Goal: Task Accomplishment & Management: Manage account settings

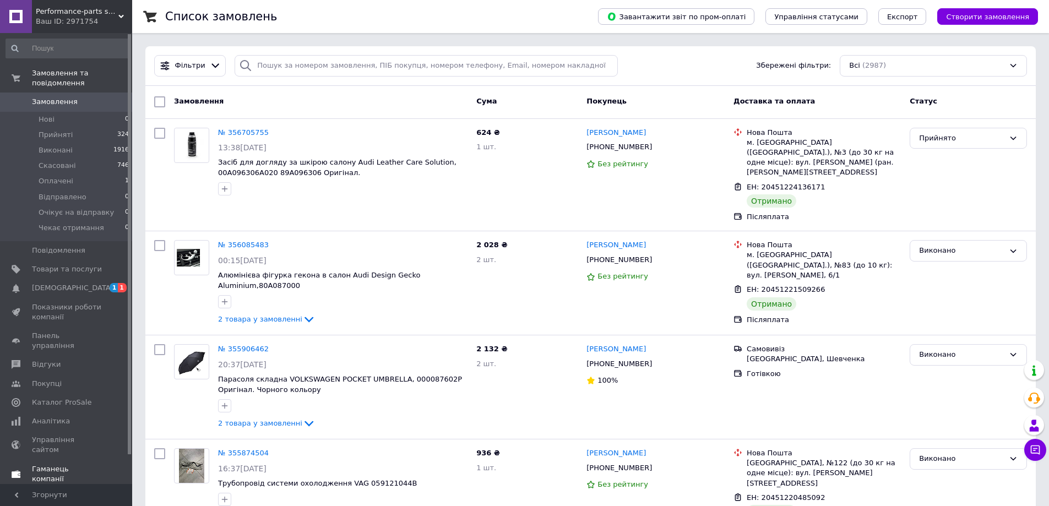
click at [95, 283] on span "[DEMOGRAPHIC_DATA]" at bounding box center [67, 288] width 70 height 10
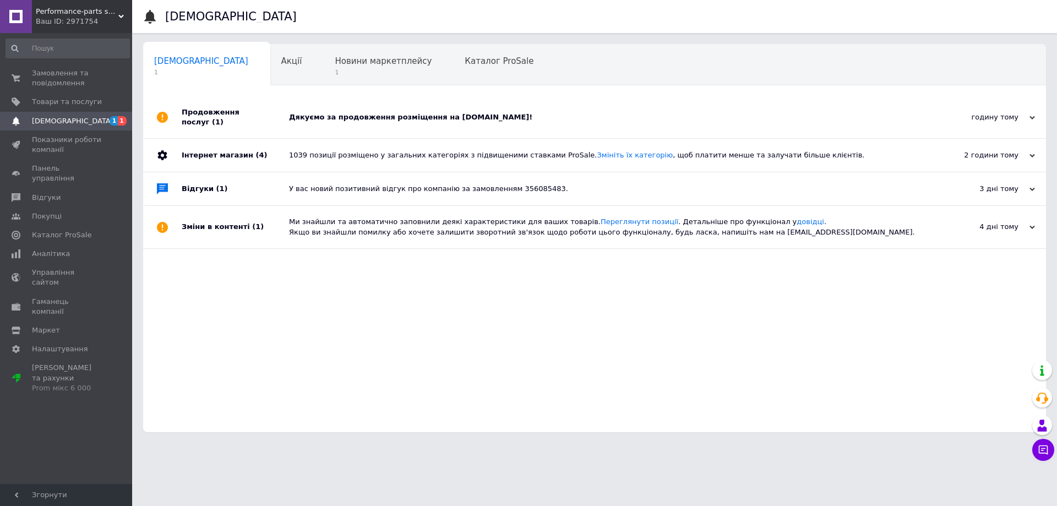
click at [273, 115] on div "Продовження послуг (1)" at bounding box center [235, 117] width 107 height 42
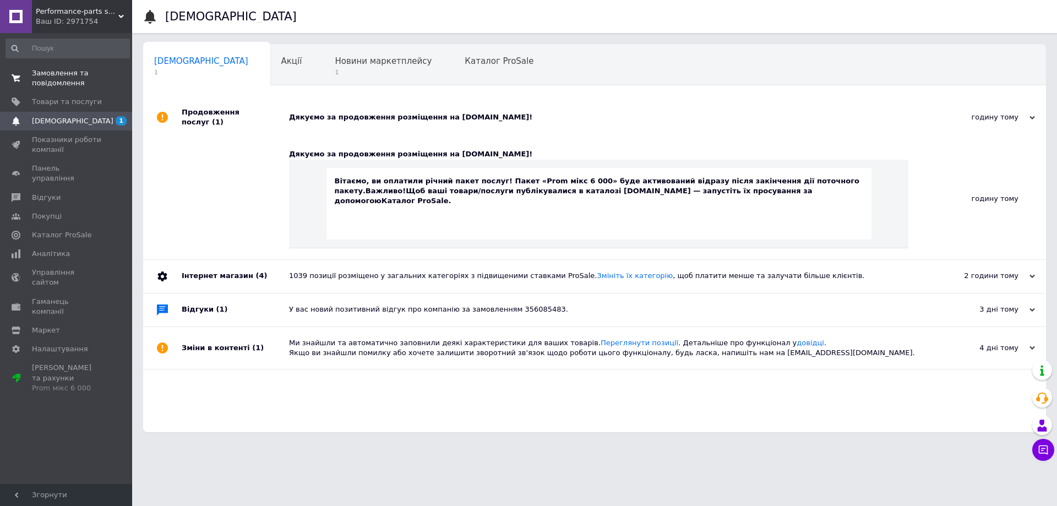
click at [90, 82] on span "Замовлення та повідомлення" at bounding box center [67, 78] width 70 height 20
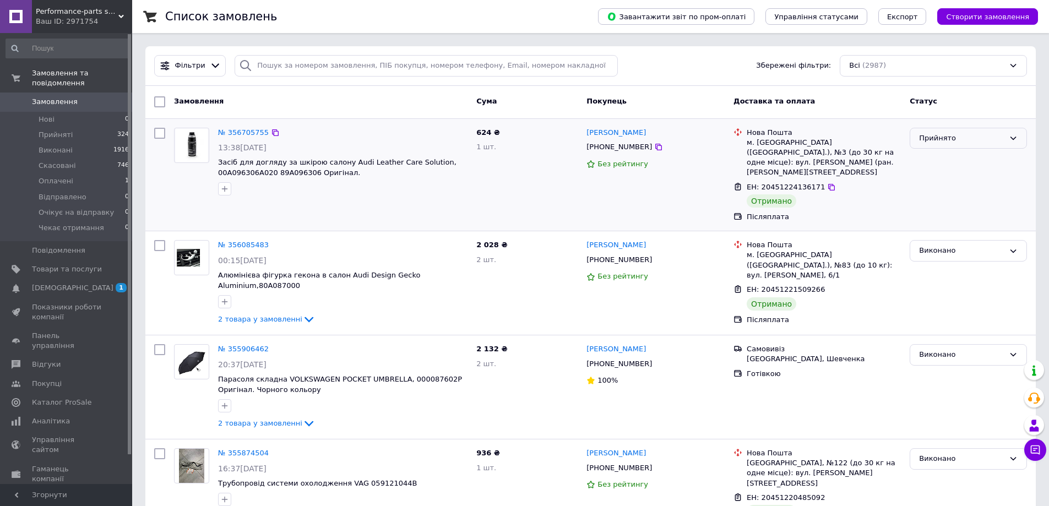
click at [948, 135] on div "Прийнято" at bounding box center [961, 139] width 85 height 12
click at [945, 157] on li "Виконано" at bounding box center [968, 161] width 116 height 20
click at [90, 246] on span "Повідомлення" at bounding box center [67, 251] width 70 height 10
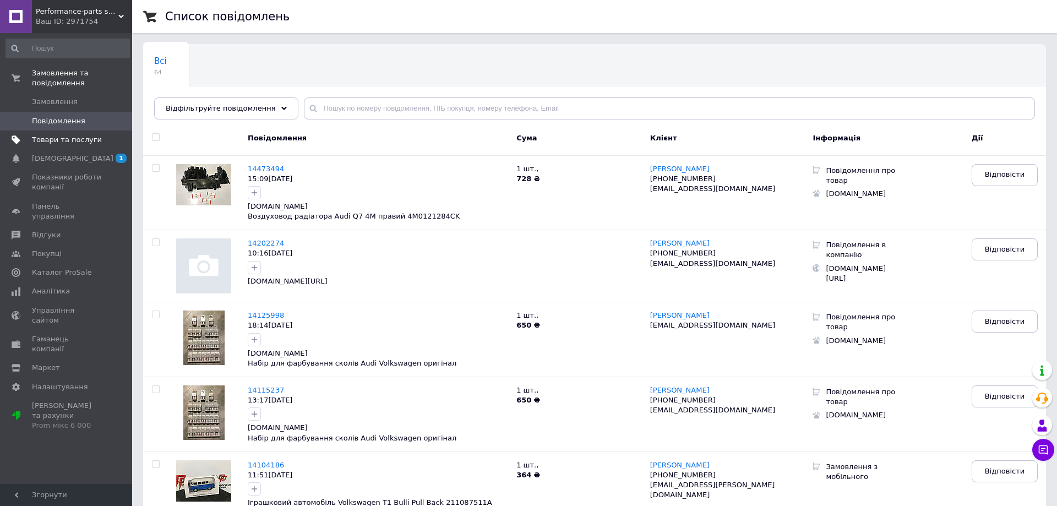
click at [65, 135] on span "Товари та послуги" at bounding box center [67, 140] width 70 height 10
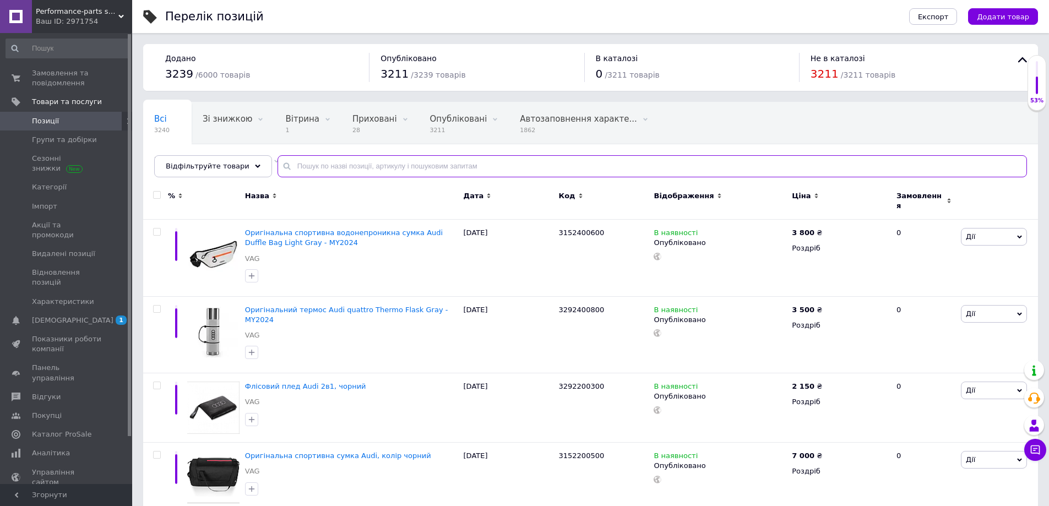
click at [406, 165] on input "text" at bounding box center [651, 166] width 749 height 22
paste input "4M0 121 081 F"
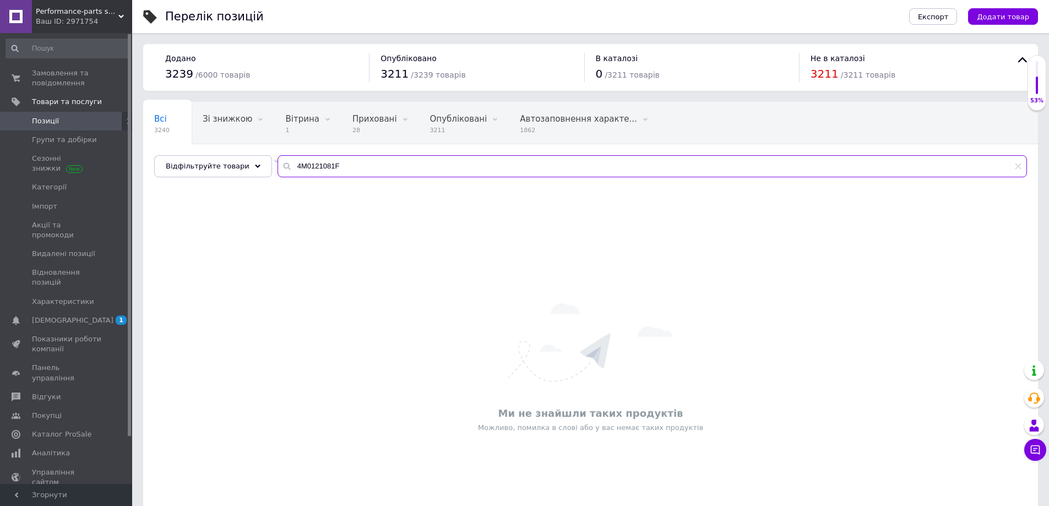
type input "4M0121081F"
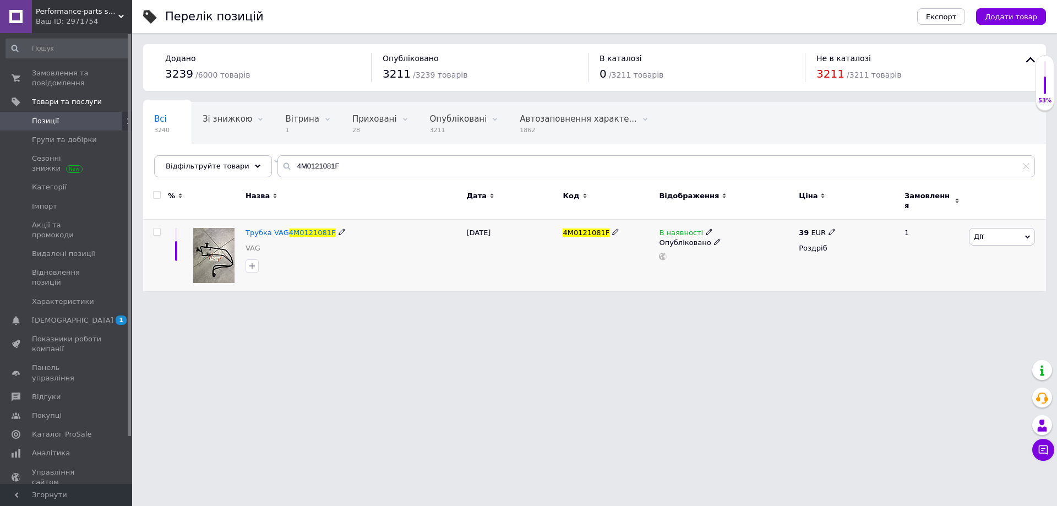
click at [829, 228] on span at bounding box center [832, 232] width 7 height 8
drag, startPoint x: 834, startPoint y: 222, endPoint x: 764, endPoint y: 213, distance: 70.6
click at [765, 211] on div "% Назва Дата Код Відображення Ціна Замовлення Трубка VAG 4M0121081F VAG 12.09.2…" at bounding box center [594, 237] width 903 height 108
type input "50"
click at [829, 228] on icon at bounding box center [832, 231] width 7 height 7
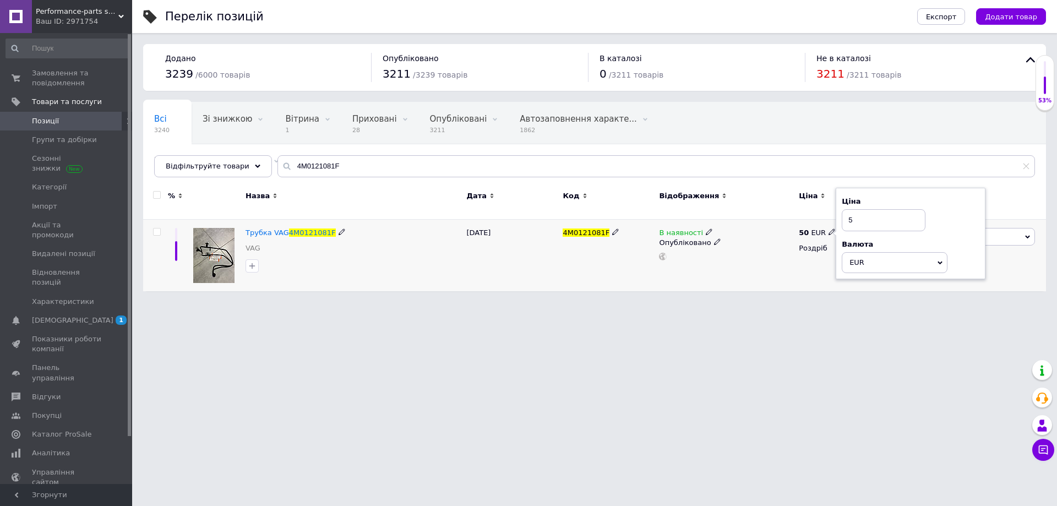
type input "56"
click at [827, 231] on div "56 EUR" at bounding box center [817, 233] width 37 height 10
click at [829, 228] on icon at bounding box center [832, 231] width 7 height 7
click at [864, 211] on input "56" at bounding box center [884, 220] width 84 height 22
type input "57"
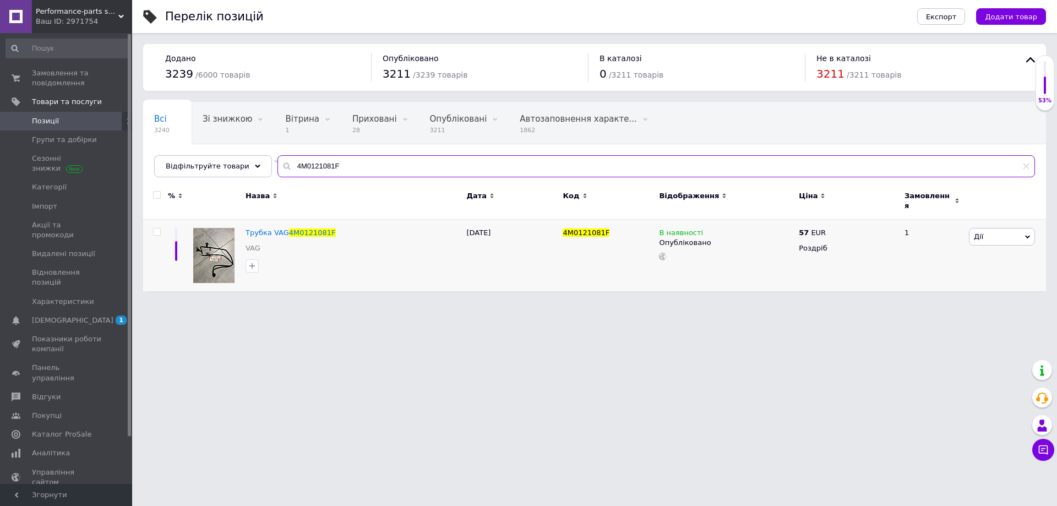
click at [374, 173] on input "4M0121081F" at bounding box center [656, 166] width 758 height 22
paste input "AK"
type input "4M0121081AK"
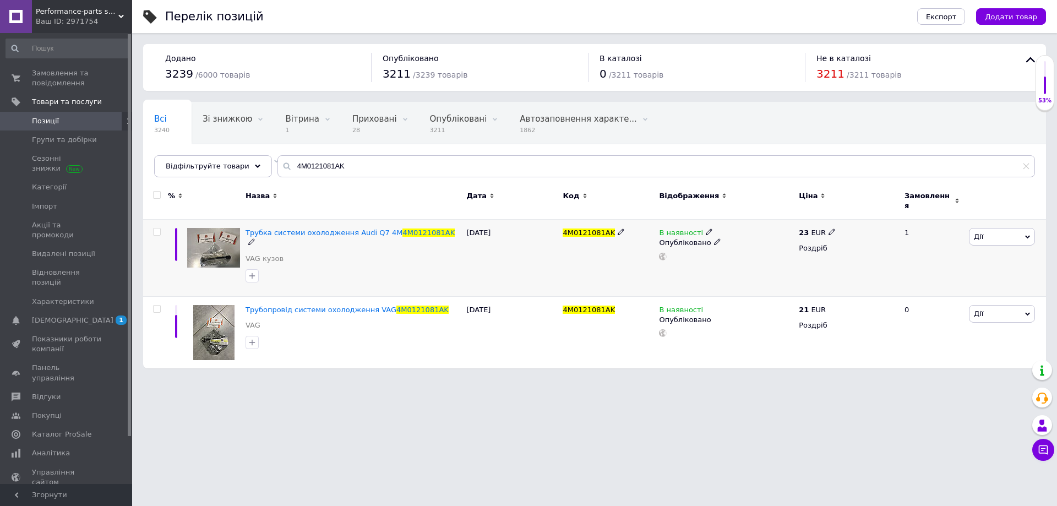
click at [832, 228] on div "23 EUR" at bounding box center [847, 233] width 96 height 10
click at [829, 229] on use at bounding box center [832, 232] width 6 height 6
type input "26"
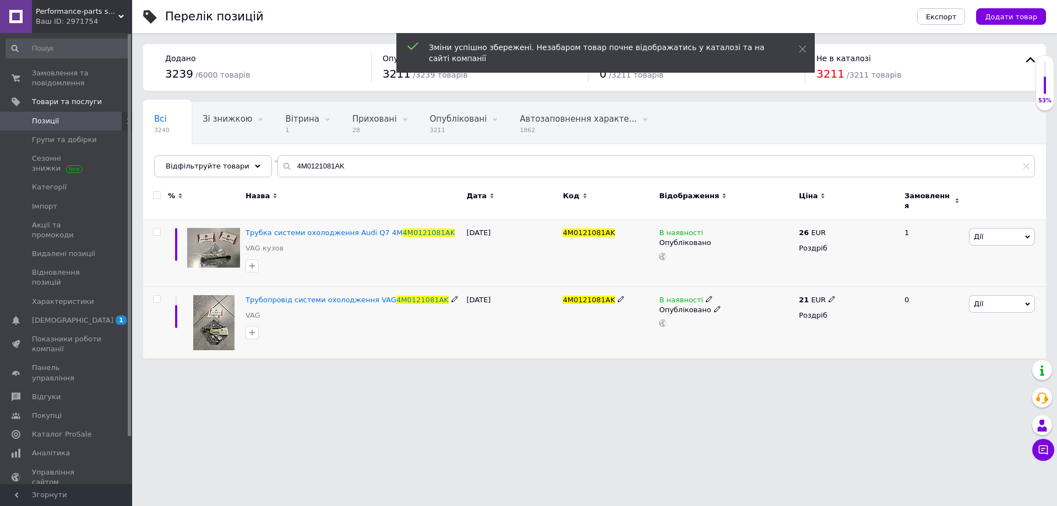
click at [830, 296] on icon at bounding box center [832, 299] width 7 height 7
type input "26"
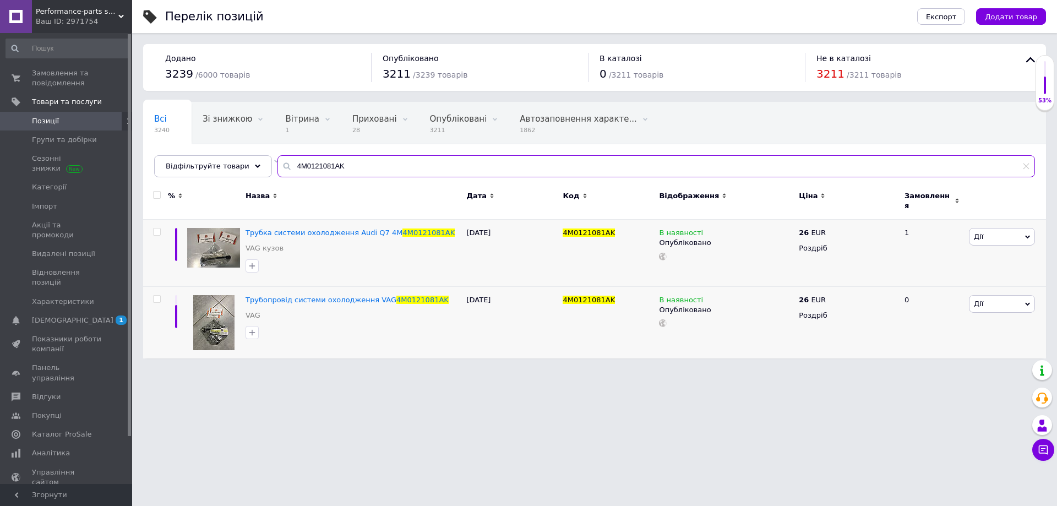
click at [577, 172] on input "4M0121081AK" at bounding box center [656, 166] width 758 height 22
paste input "BP"
type input "4M0121081BP"
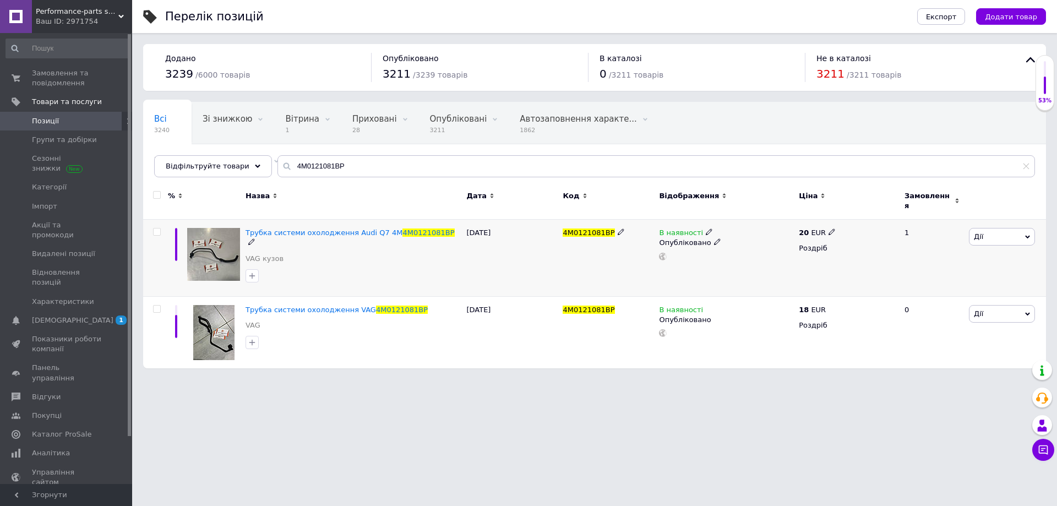
click at [832, 228] on div "20 EUR" at bounding box center [847, 233] width 96 height 10
click at [830, 228] on icon at bounding box center [832, 231] width 7 height 7
type input "21"
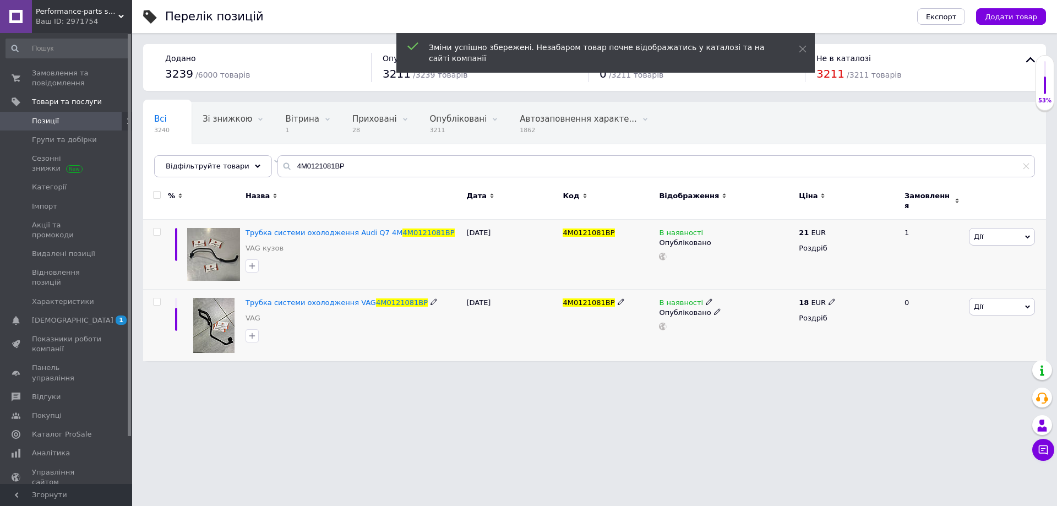
click at [829, 298] on icon at bounding box center [832, 301] width 7 height 7
drag, startPoint x: 863, startPoint y: 285, endPoint x: 829, endPoint y: 286, distance: 34.7
click at [829, 290] on div "18 EUR Ціна 18 Валюта EUR $ CHF ₴ GBP ¥ PLN ₸ MDL HUF KGS CNY TRY KRW lei Роздр…" at bounding box center [847, 326] width 102 height 72
type input "21"
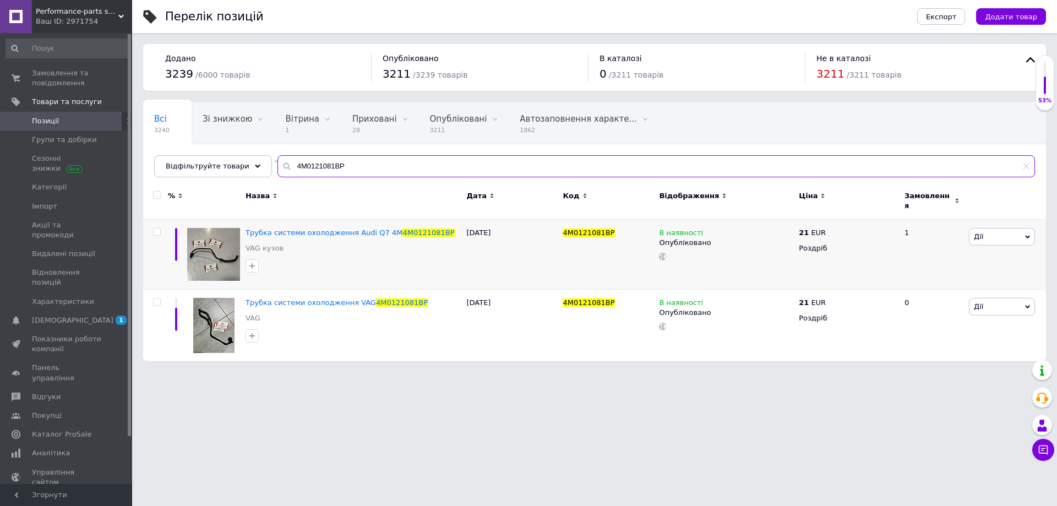
click at [439, 175] on input "4M0121081BP" at bounding box center [656, 166] width 758 height 22
paste input "CT"
type input "4M0121081CT"
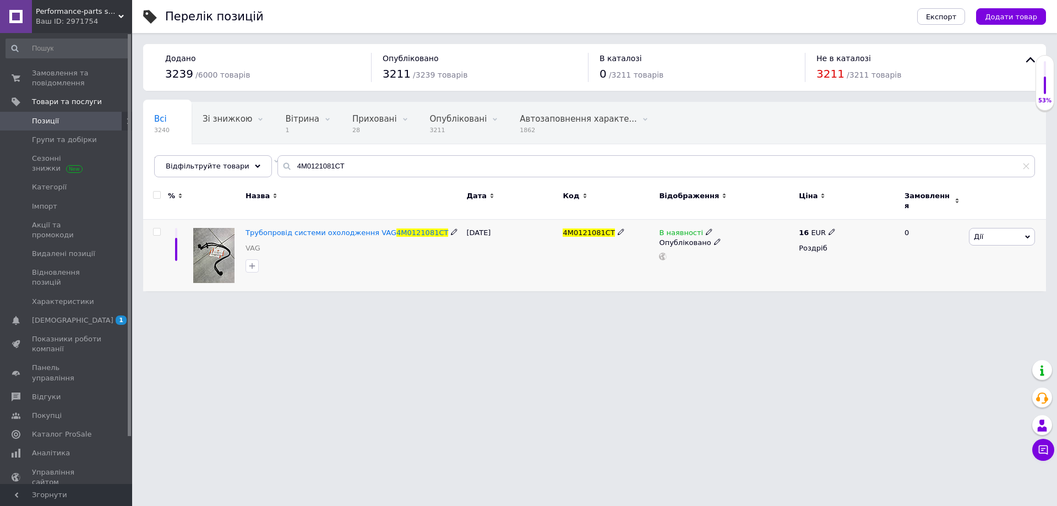
click at [829, 229] on use at bounding box center [832, 232] width 6 height 6
drag, startPoint x: 876, startPoint y: 211, endPoint x: 833, endPoint y: 206, distance: 43.3
click at [842, 209] on input "16" at bounding box center [884, 220] width 84 height 22
type input "40"
click at [824, 228] on div "40 EUR" at bounding box center [817, 233] width 37 height 10
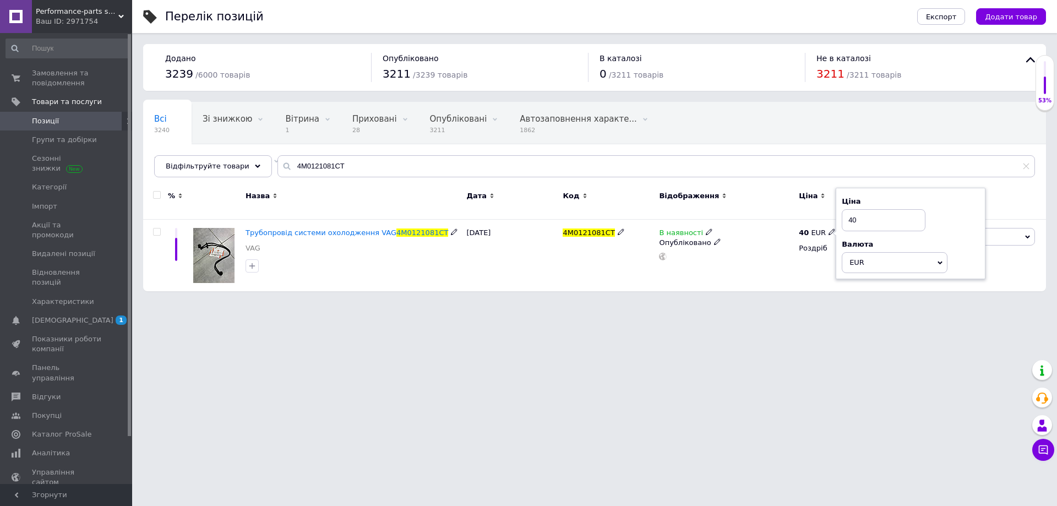
drag, startPoint x: 862, startPoint y: 215, endPoint x: 820, endPoint y: 208, distance: 41.9
click at [820, 208] on div "% Назва Дата Код Відображення Ціна Замовлення Трубопровід системи охолодження V…" at bounding box center [594, 237] width 903 height 108
type input "38"
click at [470, 164] on input "4M0121081CT" at bounding box center [656, 166] width 758 height 22
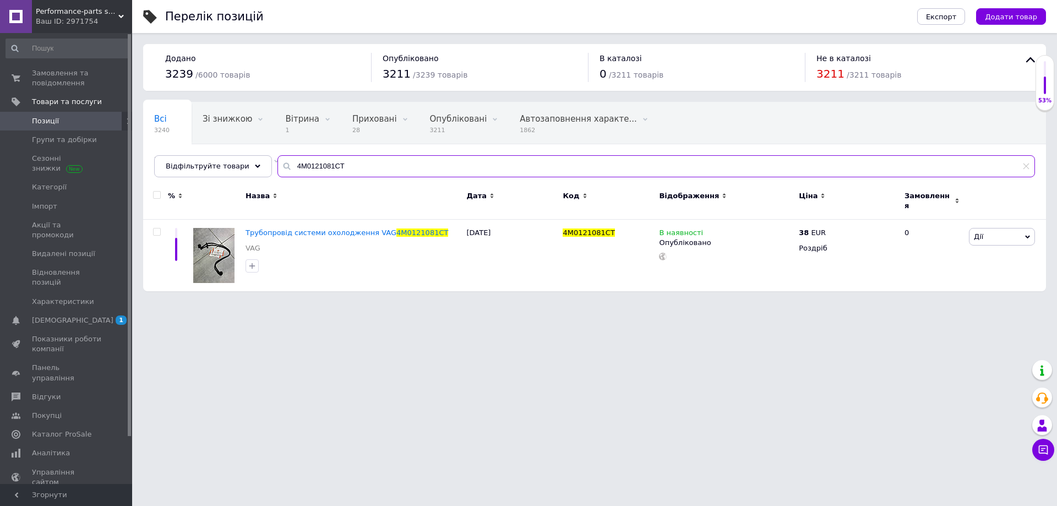
paste input "BG"
type input "4M0121081BG"
click at [829, 228] on icon at bounding box center [832, 231] width 7 height 7
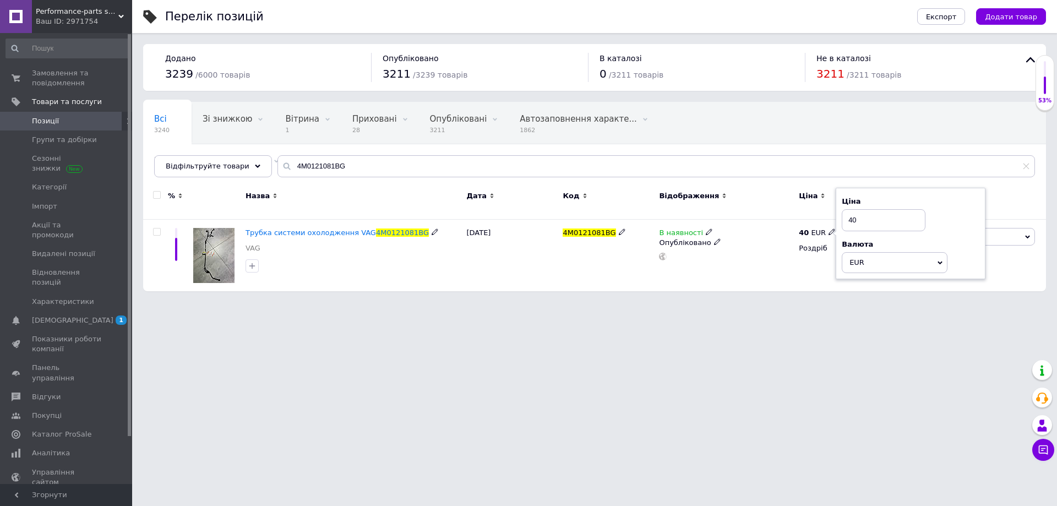
drag, startPoint x: 856, startPoint y: 215, endPoint x: 823, endPoint y: 211, distance: 32.7
click at [823, 211] on div "% Назва Дата Код Відображення Ціна Замовлення Трубка системи охолодження VAG 4M…" at bounding box center [594, 237] width 903 height 108
type input "60"
click at [829, 228] on icon at bounding box center [832, 231] width 7 height 7
drag, startPoint x: 870, startPoint y: 210, endPoint x: 849, endPoint y: 208, distance: 21.6
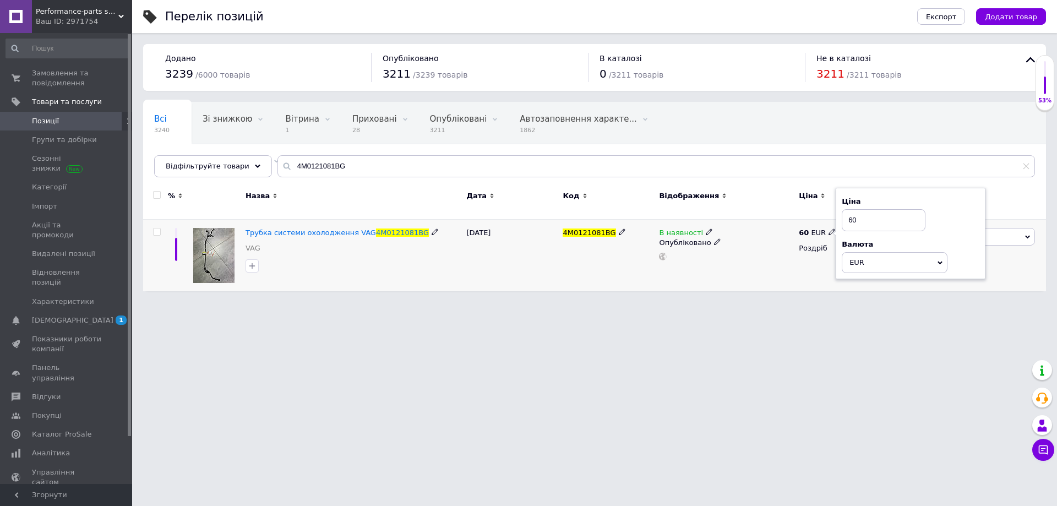
click at [849, 209] on input "60" at bounding box center [884, 220] width 84 height 22
type input "58"
click at [577, 166] on input "4M0121081BG" at bounding box center [656, 166] width 758 height 22
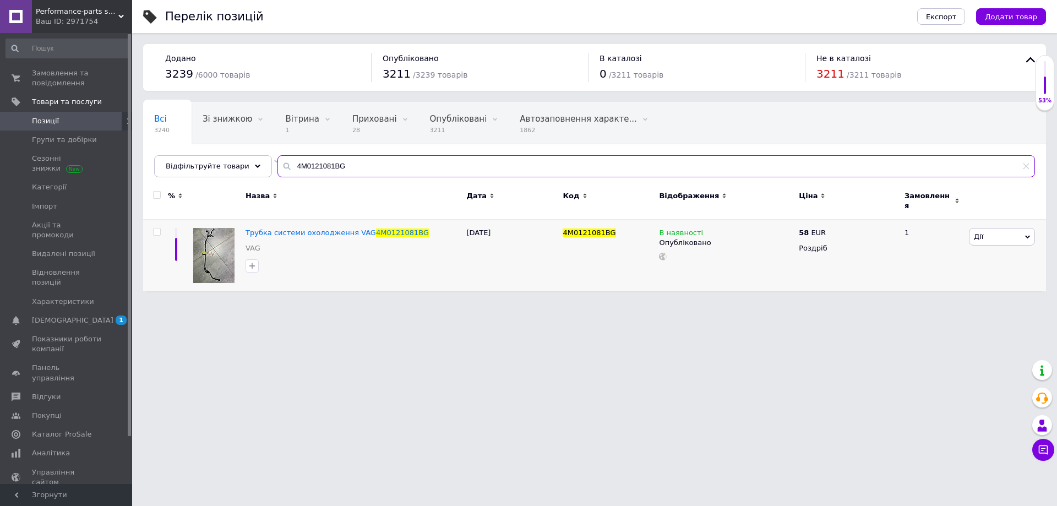
paste input "K"
type input "4M0121081BK"
click at [760, 170] on input "4M0121081BK" at bounding box center [656, 166] width 758 height 22
click at [829, 228] on span at bounding box center [832, 232] width 7 height 8
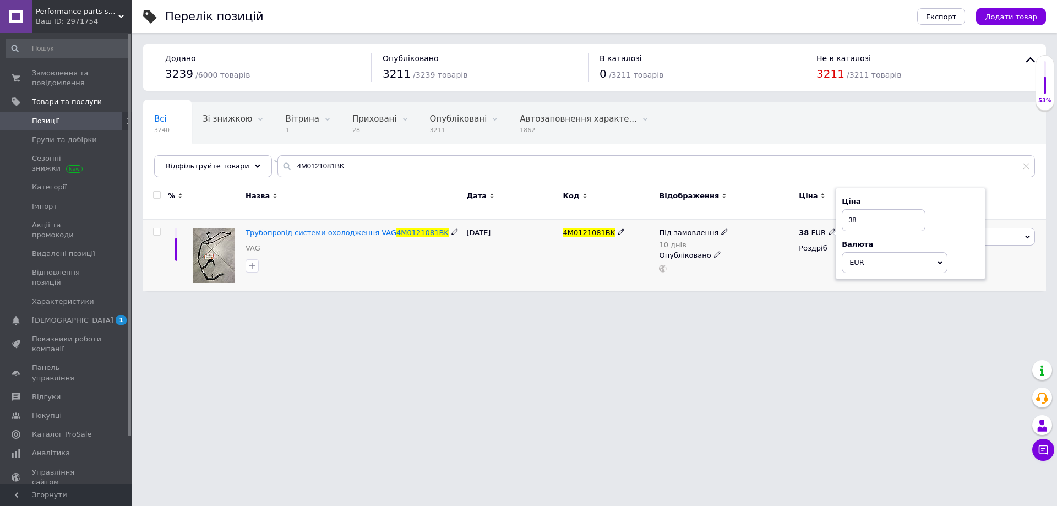
drag, startPoint x: 870, startPoint y: 220, endPoint x: 838, endPoint y: 216, distance: 32.7
click at [838, 216] on div "Ціна 38 Валюта EUR $ CHF ₴ GBP ¥ PLN ₸ MDL HUF KGS CNY TRY KRW lei" at bounding box center [911, 234] width 150 height 92
type input "110"
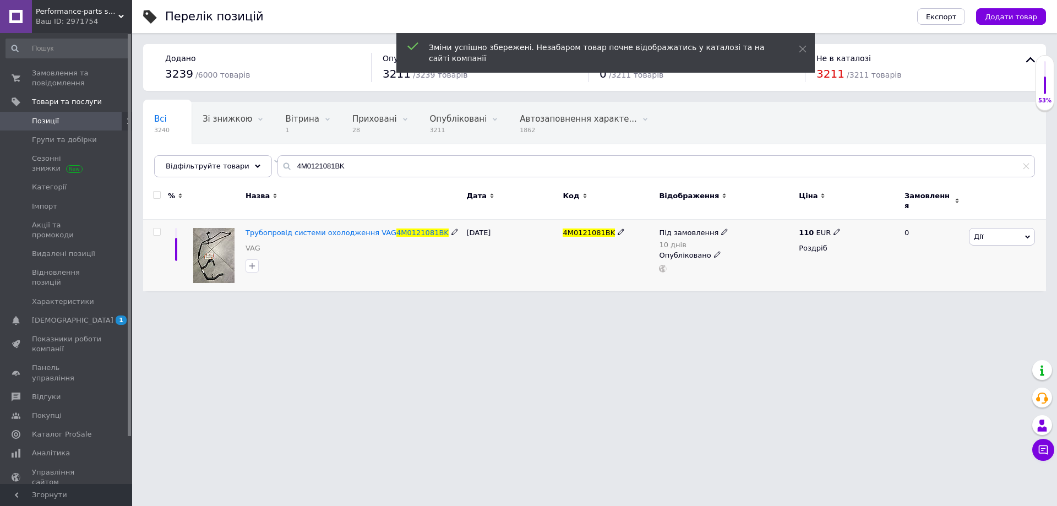
click at [715, 231] on div "Під замовлення 10 днів" at bounding box center [693, 238] width 69 height 21
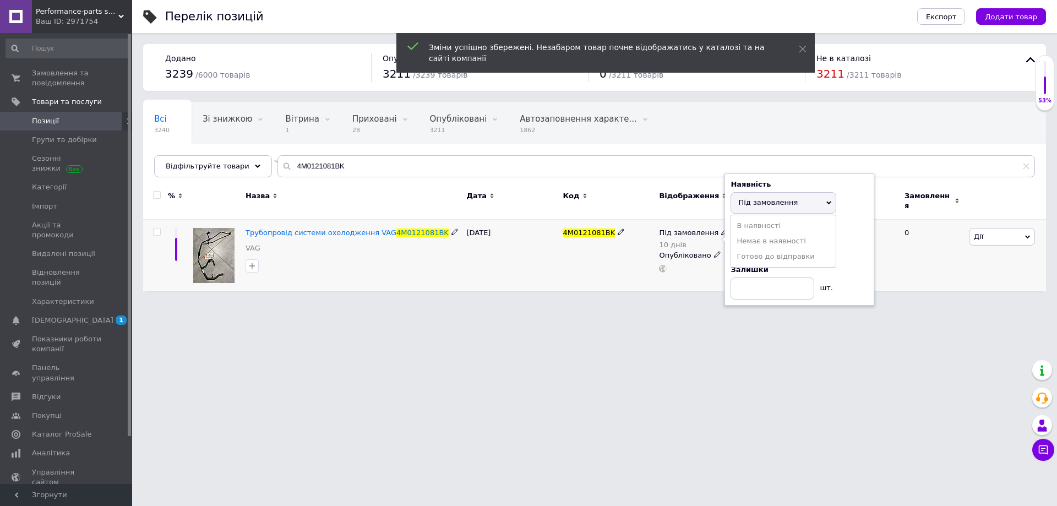
click at [721, 228] on icon at bounding box center [724, 231] width 7 height 7
click at [771, 198] on span "Під замовлення" at bounding box center [767, 202] width 59 height 8
click at [778, 218] on li "В наявності" at bounding box center [783, 225] width 105 height 15
click at [709, 302] on html "Performance-parts shop Ваш ID: 2971754 Сайт Performance-parts shop Кабінет поку…" at bounding box center [528, 151] width 1057 height 302
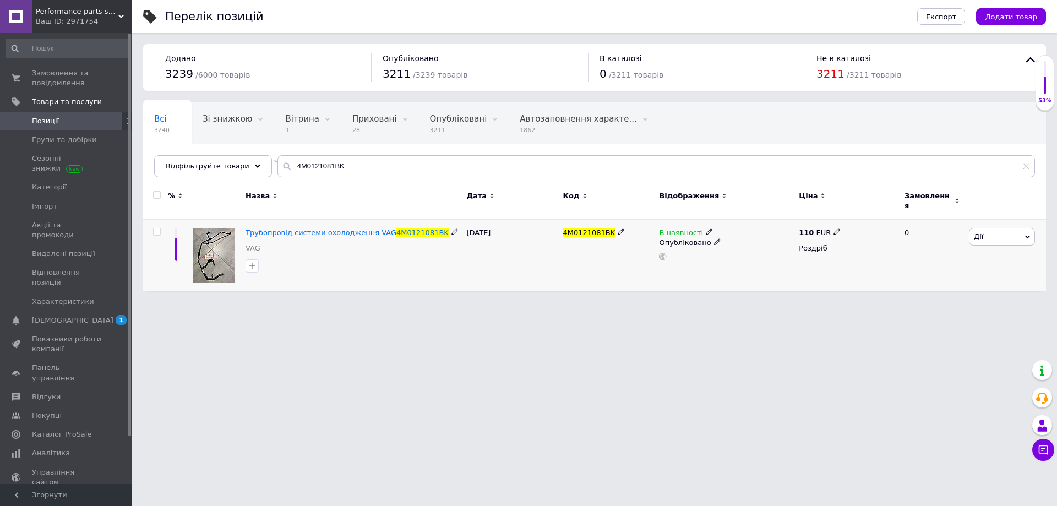
click at [828, 228] on div "110 EUR" at bounding box center [820, 233] width 42 height 10
click at [858, 216] on input "110" at bounding box center [888, 220] width 84 height 22
click at [862, 213] on input "110" at bounding box center [888, 220] width 84 height 22
type input "100"
click at [837, 220] on div "100 EUR Роздріб" at bounding box center [847, 256] width 102 height 72
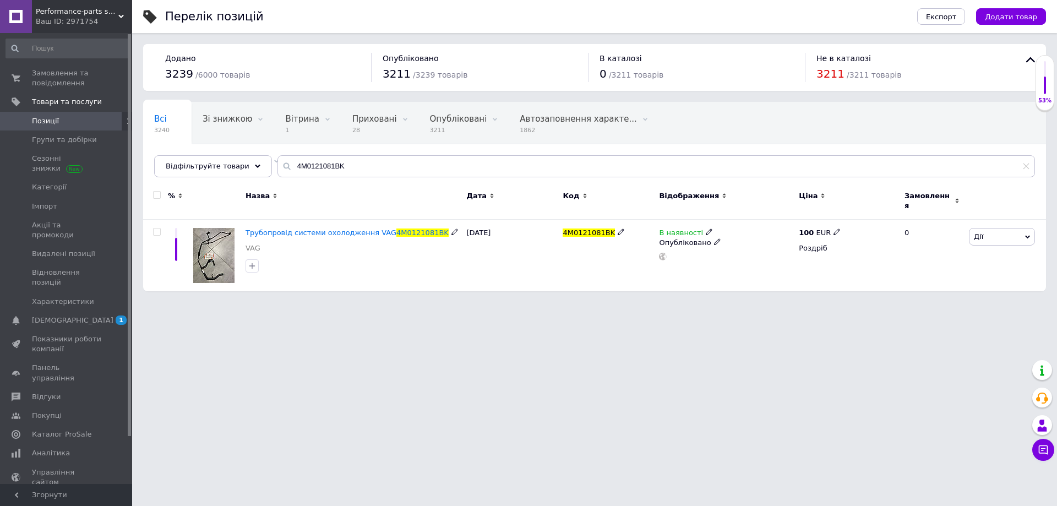
click at [835, 228] on icon at bounding box center [837, 231] width 7 height 7
drag, startPoint x: 835, startPoint y: 224, endPoint x: 820, endPoint y: 210, distance: 20.3
click at [820, 210] on div "% Назва Дата Код Відображення Ціна Замовлення Трубопровід системи охолодження V…" at bounding box center [594, 237] width 903 height 108
type input "95"
click at [829, 229] on icon at bounding box center [832, 231] width 7 height 7
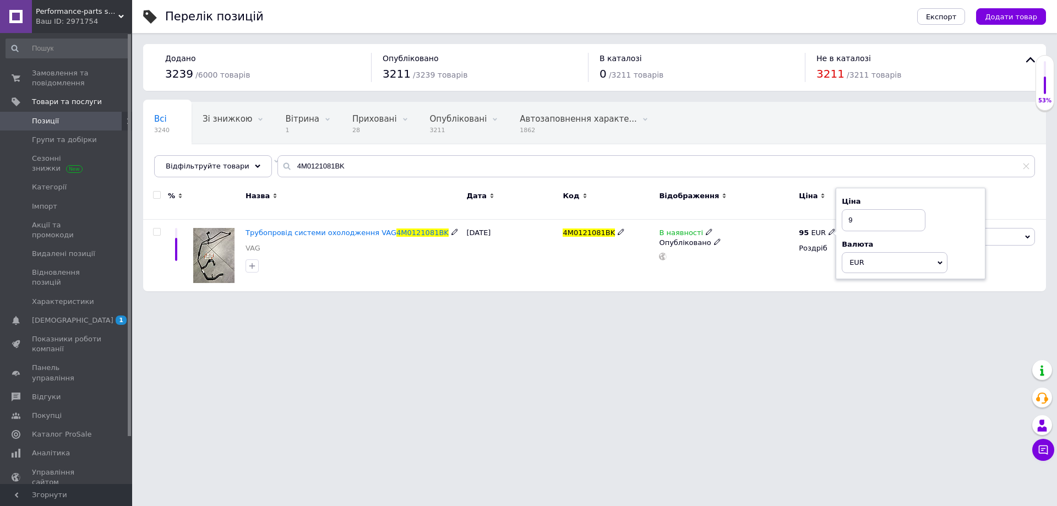
type input "92"
click at [640, 165] on input "4M0121081BK" at bounding box center [656, 166] width 758 height 22
paste input "A"
type input "4M0121081AK"
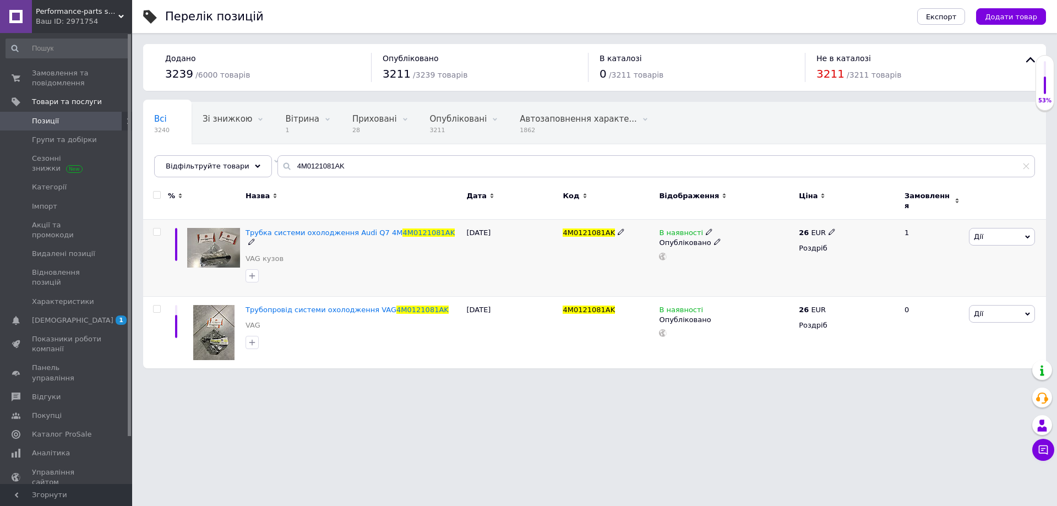
click at [824, 228] on div "26 EUR" at bounding box center [817, 233] width 37 height 10
type input "27"
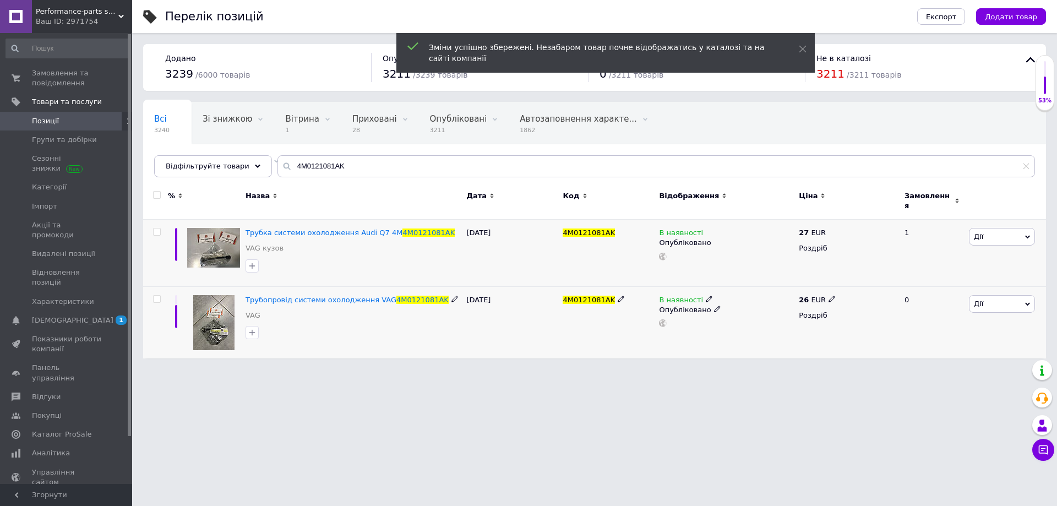
click at [829, 296] on icon at bounding box center [832, 299] width 7 height 7
type input "27"
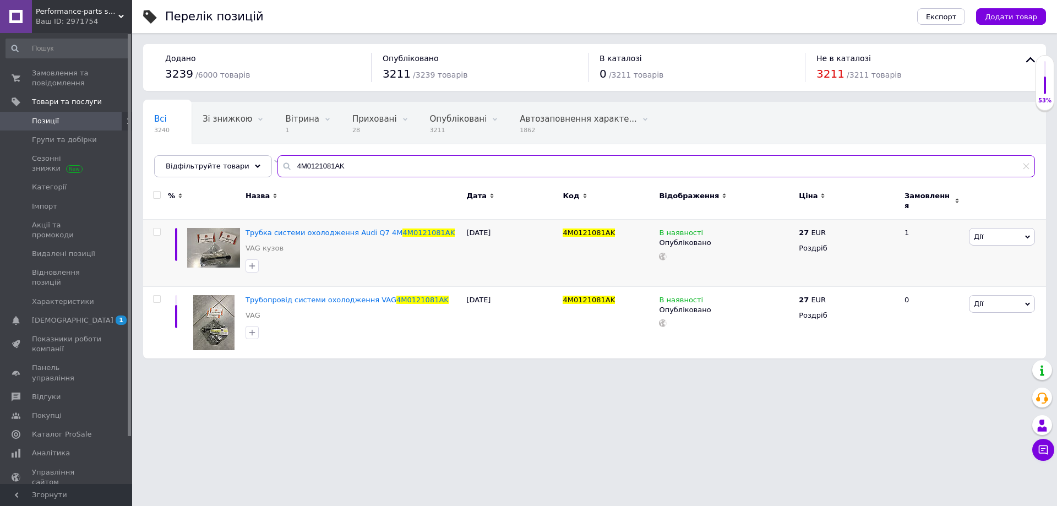
click at [519, 161] on input "4M0121081AK" at bounding box center [656, 166] width 758 height 22
paste input "907217F"
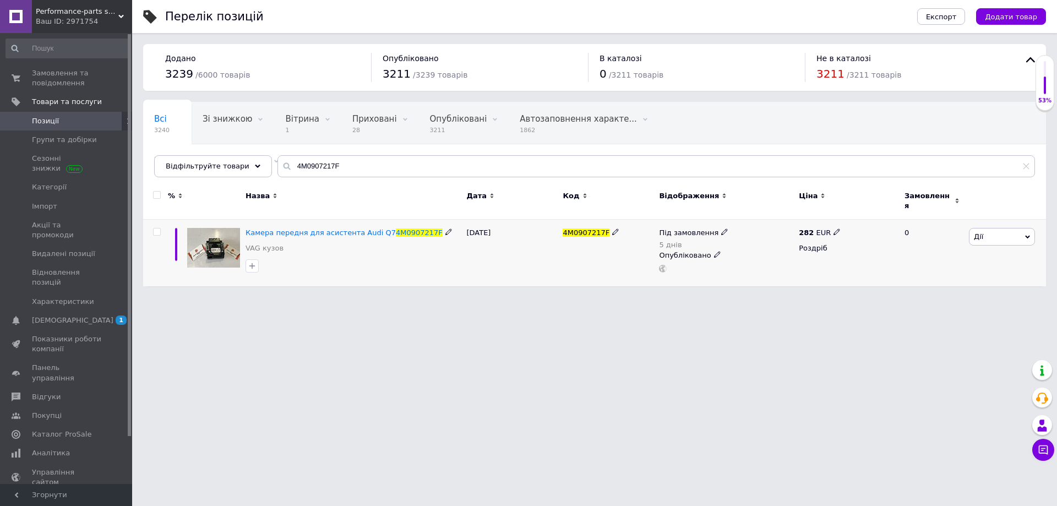
click at [721, 228] on icon at bounding box center [724, 231] width 7 height 7
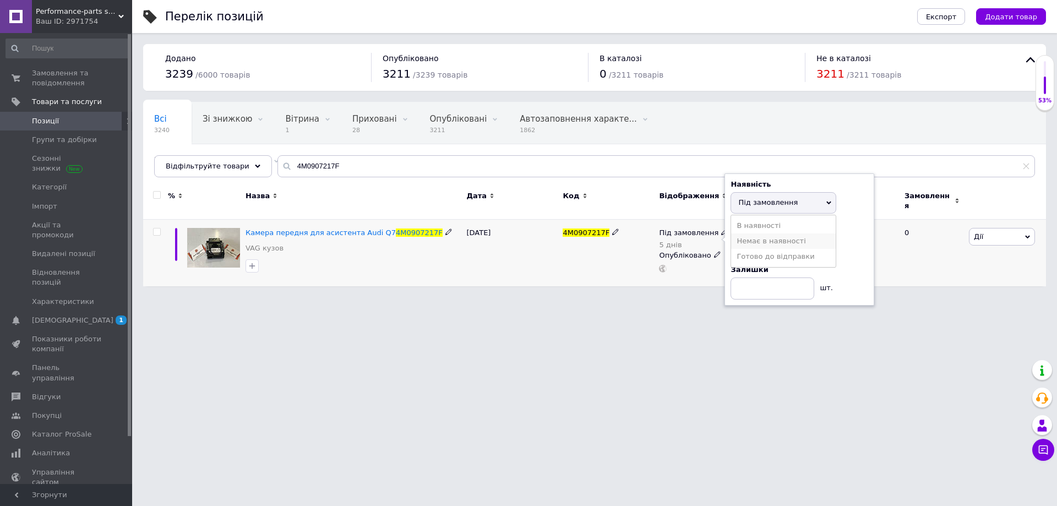
click at [771, 236] on li "Немає в наявності" at bounding box center [783, 240] width 105 height 15
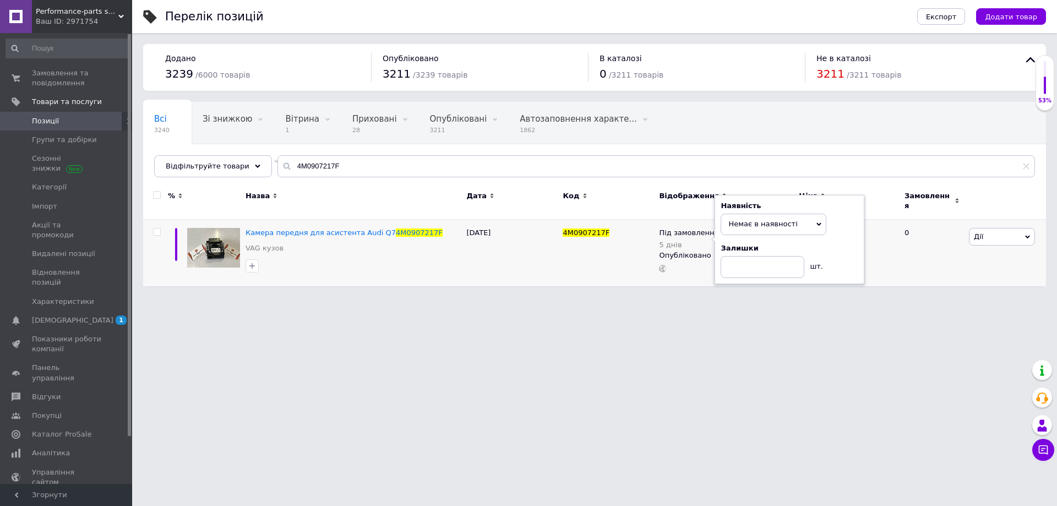
click at [574, 297] on html "Performance-parts shop Ваш ID: 2971754 Сайт Performance-parts shop Кабінет поку…" at bounding box center [528, 148] width 1057 height 297
click at [346, 170] on input "4M0907217F" at bounding box center [656, 166] width 758 height 22
click at [467, 197] on span "Дата" at bounding box center [476, 196] width 20 height 10
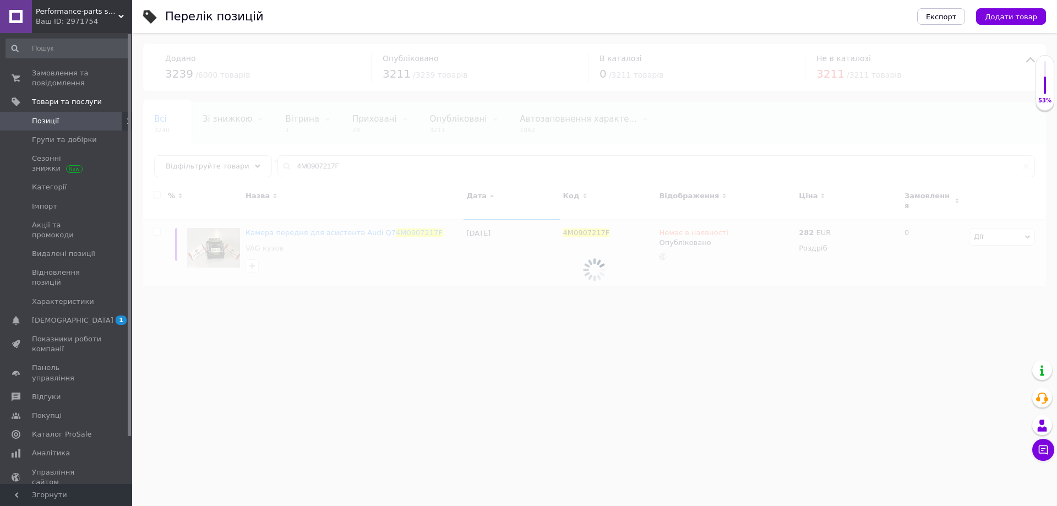
click at [443, 169] on div at bounding box center [594, 269] width 925 height 473
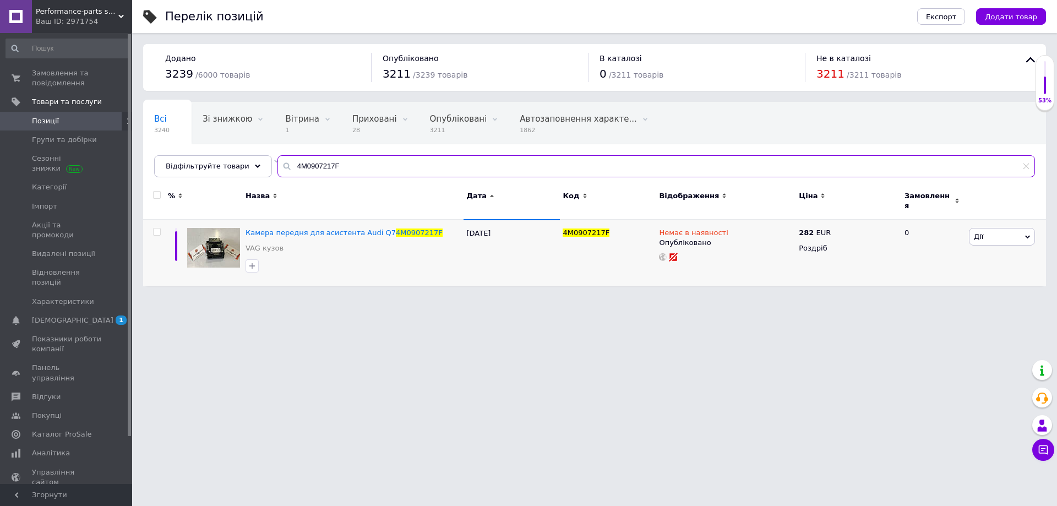
click at [404, 167] on input "4M0907217F" at bounding box center [656, 166] width 758 height 22
paste input "115301"
type input "4M0115301"
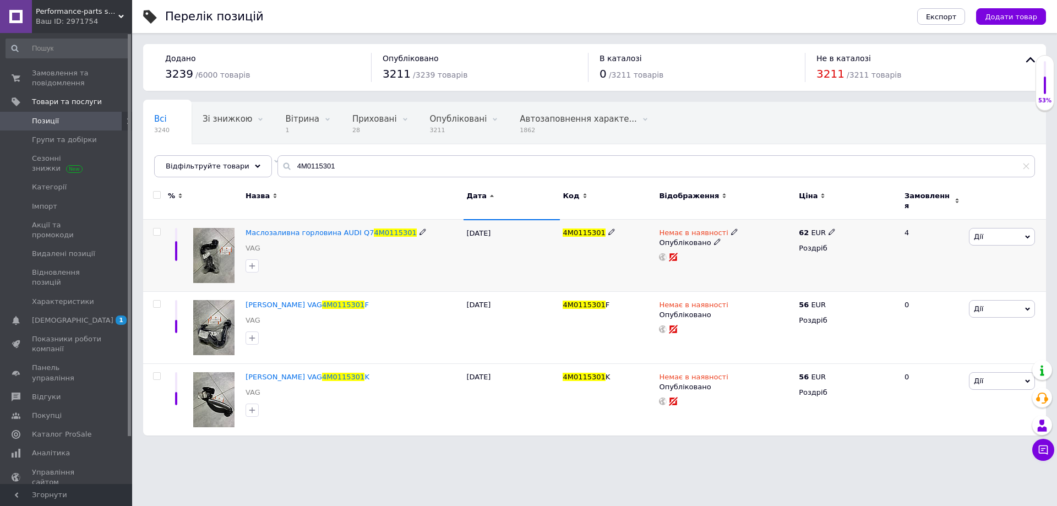
click at [829, 228] on icon at bounding box center [832, 231] width 7 height 7
drag, startPoint x: 880, startPoint y: 210, endPoint x: 831, endPoint y: 205, distance: 48.7
click at [831, 205] on div "Ціна 62 Валюта EUR $ CHF ₴ GBP ¥ PLN ₸ MDL HUF KGS CNY TRY KRW lei" at bounding box center [901, 234] width 150 height 92
type input "100"
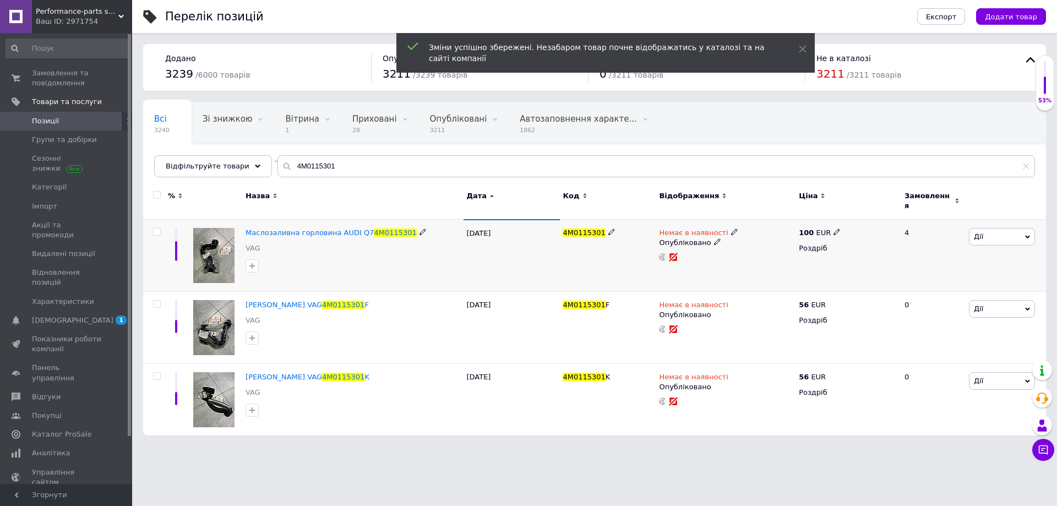
click at [731, 228] on span at bounding box center [734, 232] width 7 height 8
click at [753, 233] on li "В наявності" at bounding box center [791, 240] width 105 height 15
click at [669, 211] on div "Відображення" at bounding box center [726, 201] width 140 height 37
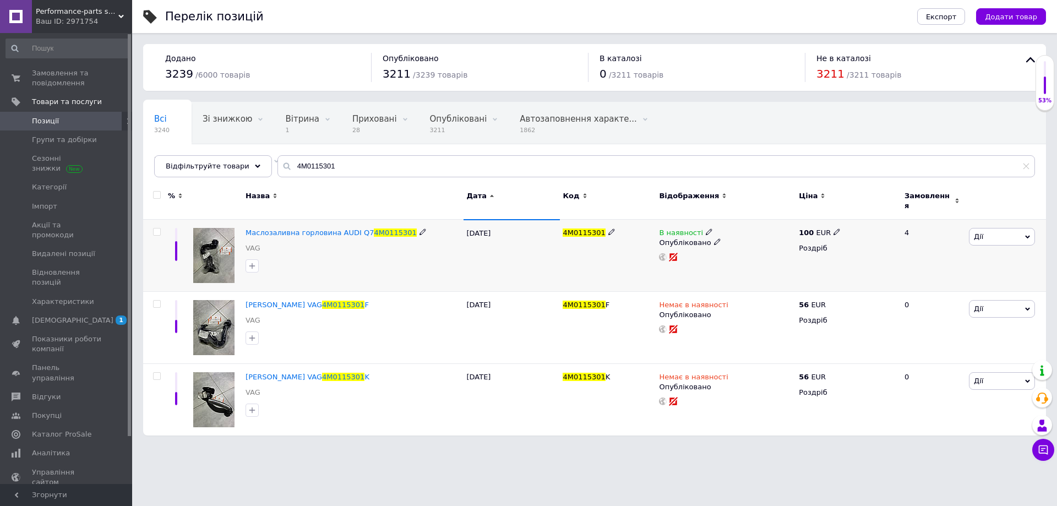
click at [834, 228] on icon at bounding box center [837, 231] width 7 height 7
drag, startPoint x: 870, startPoint y: 215, endPoint x: 851, endPoint y: 211, distance: 19.6
click at [851, 211] on input "100" at bounding box center [888, 220] width 84 height 22
type input "90"
click at [829, 229] on use at bounding box center [832, 232] width 6 height 6
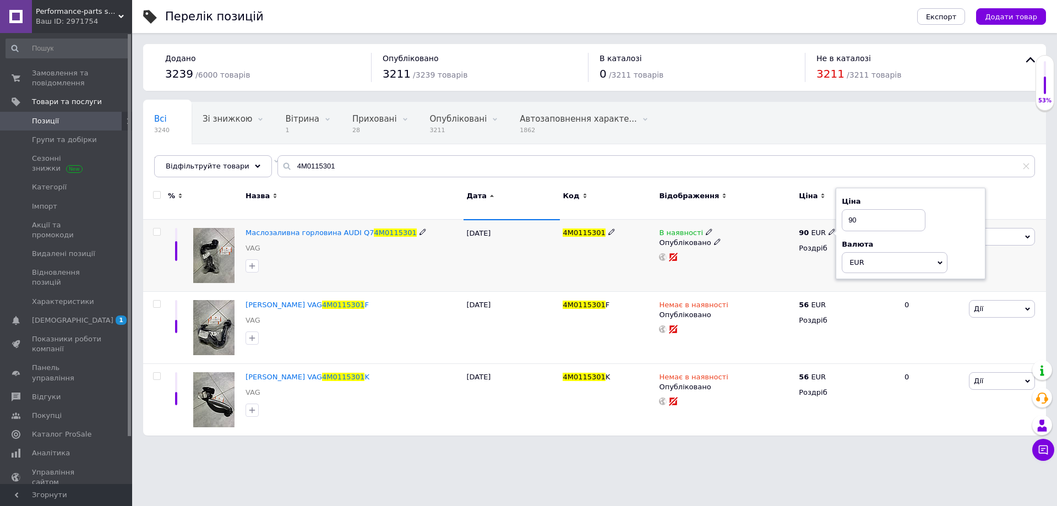
drag, startPoint x: 876, startPoint y: 205, endPoint x: 850, endPoint y: 206, distance: 27.0
click at [850, 209] on input "90" at bounding box center [884, 220] width 84 height 22
type input "80"
click at [829, 301] on icon at bounding box center [832, 304] width 7 height 7
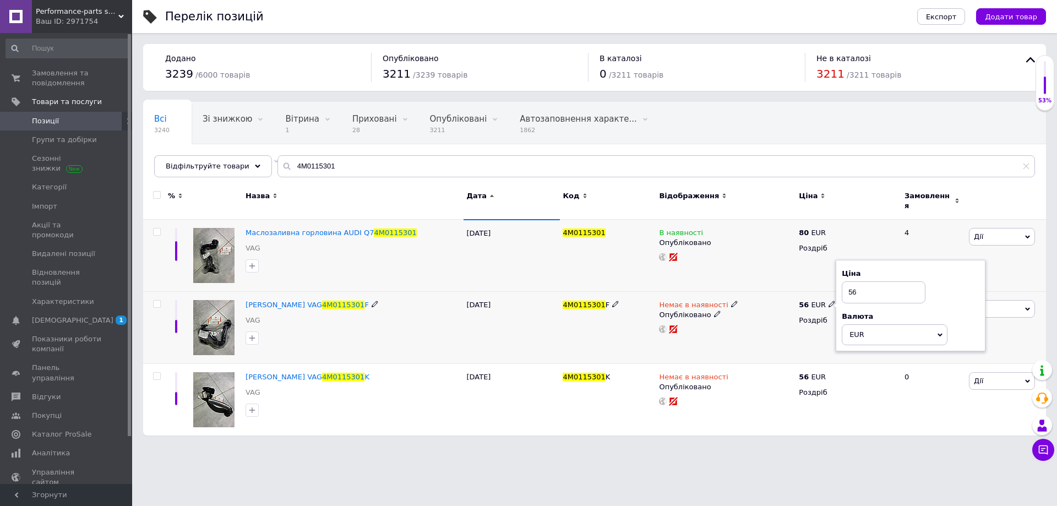
drag, startPoint x: 870, startPoint y: 282, endPoint x: 845, endPoint y: 282, distance: 24.8
click at [845, 282] on input "56" at bounding box center [884, 292] width 84 height 22
type input "80"
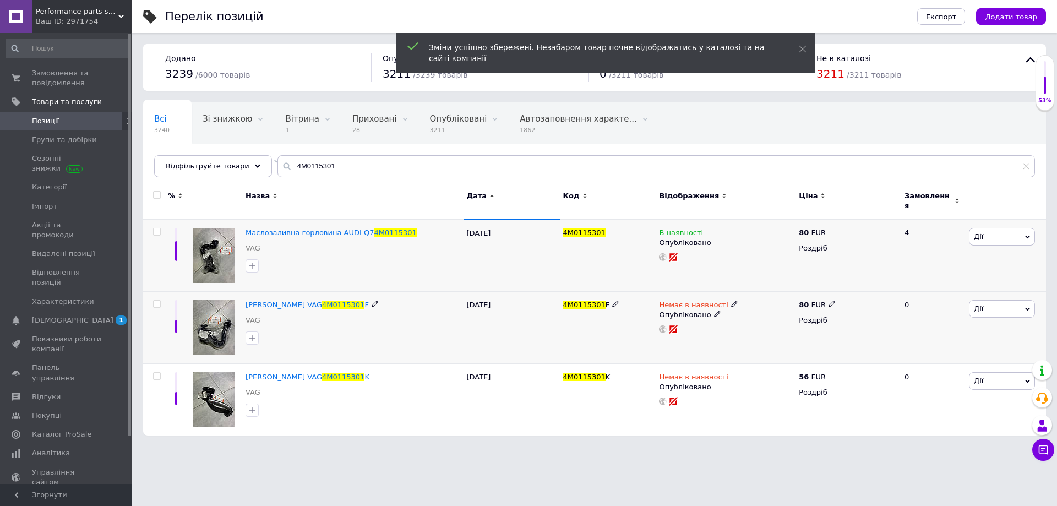
click at [731, 301] on icon at bounding box center [734, 304] width 7 height 7
click at [763, 306] on li "В наявності" at bounding box center [791, 313] width 105 height 15
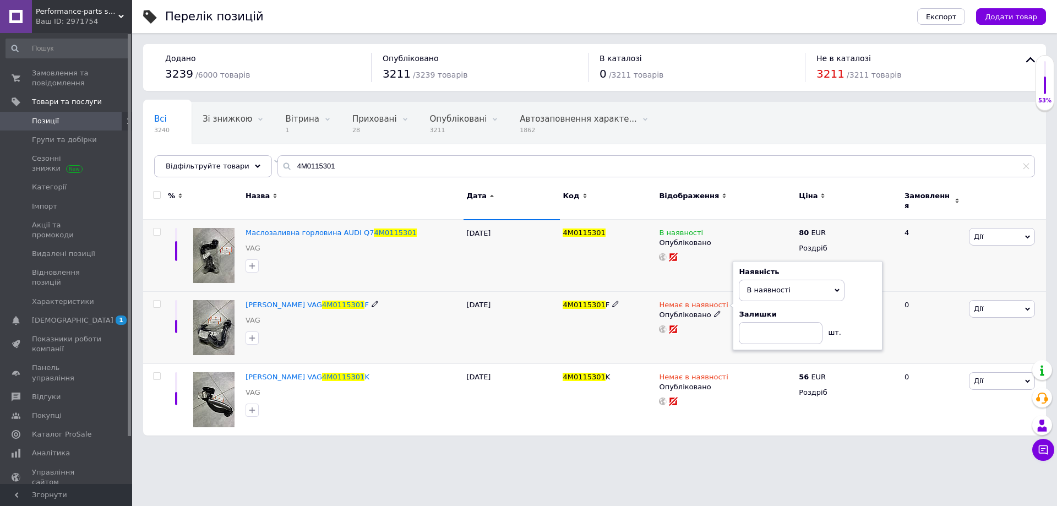
click at [633, 335] on div "4M0115301 F" at bounding box center [608, 328] width 96 height 72
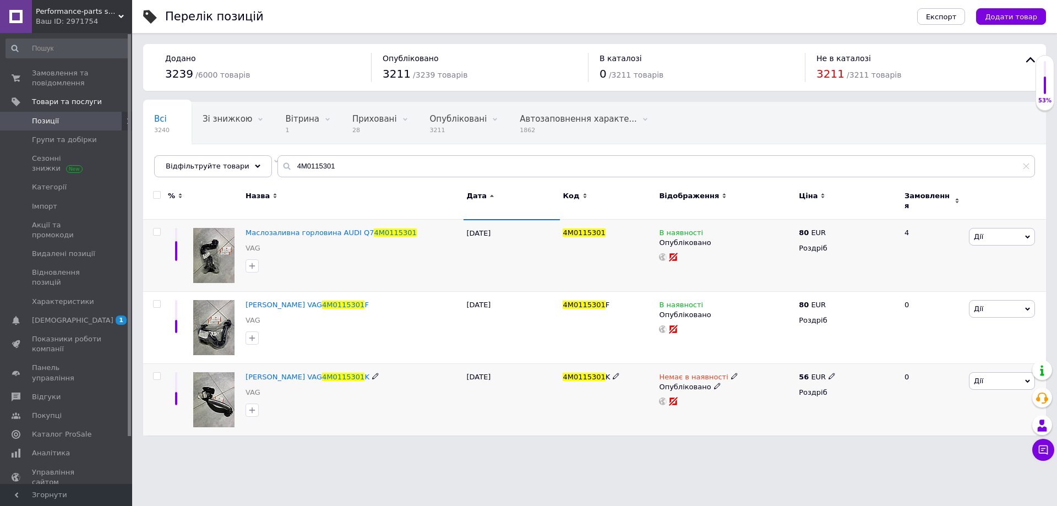
click at [570, 373] on span "4M0115301" at bounding box center [584, 377] width 42 height 8
click at [89, 81] on span "Замовлення та повідомлення" at bounding box center [67, 78] width 70 height 20
